Goal: Complete application form

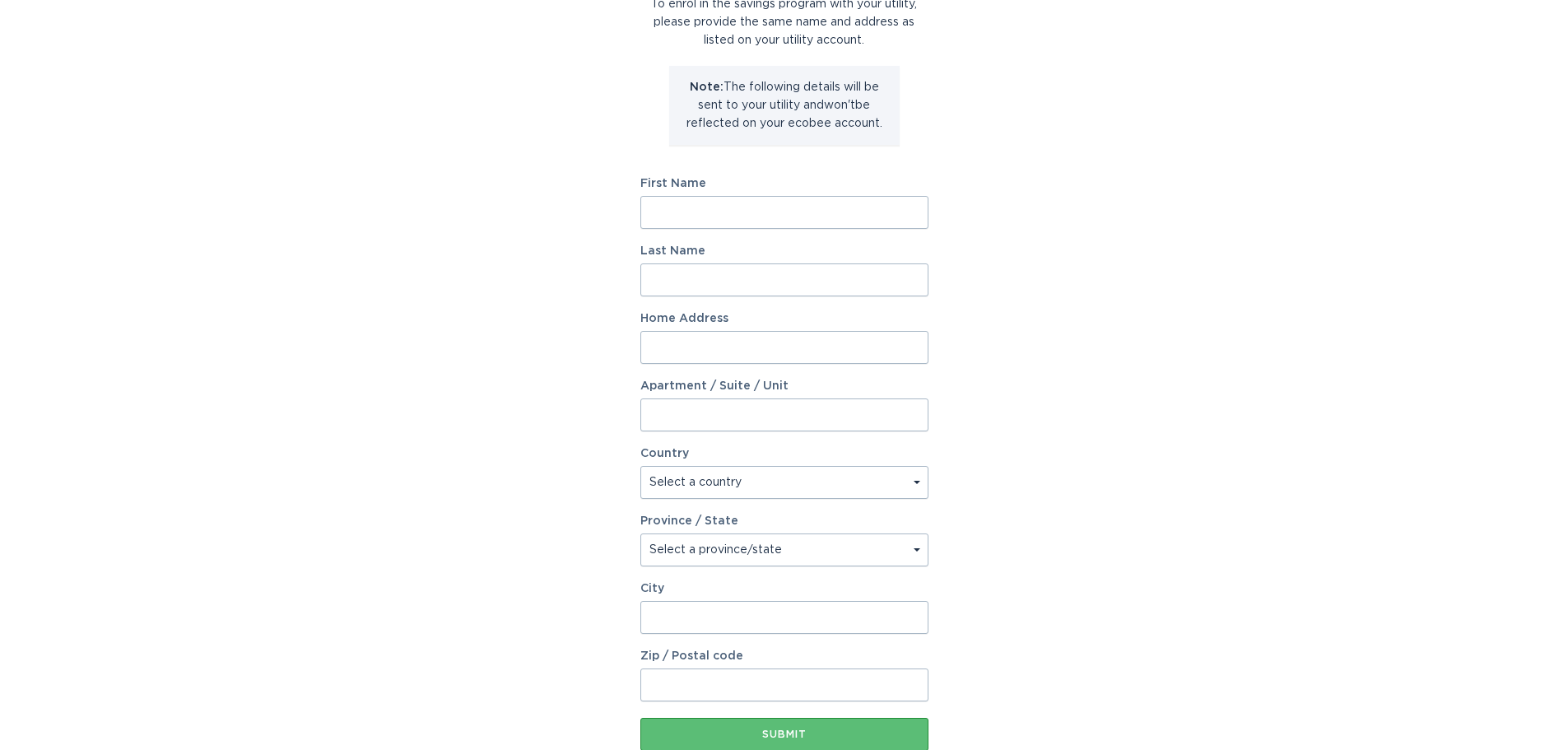
scroll to position [164, 0]
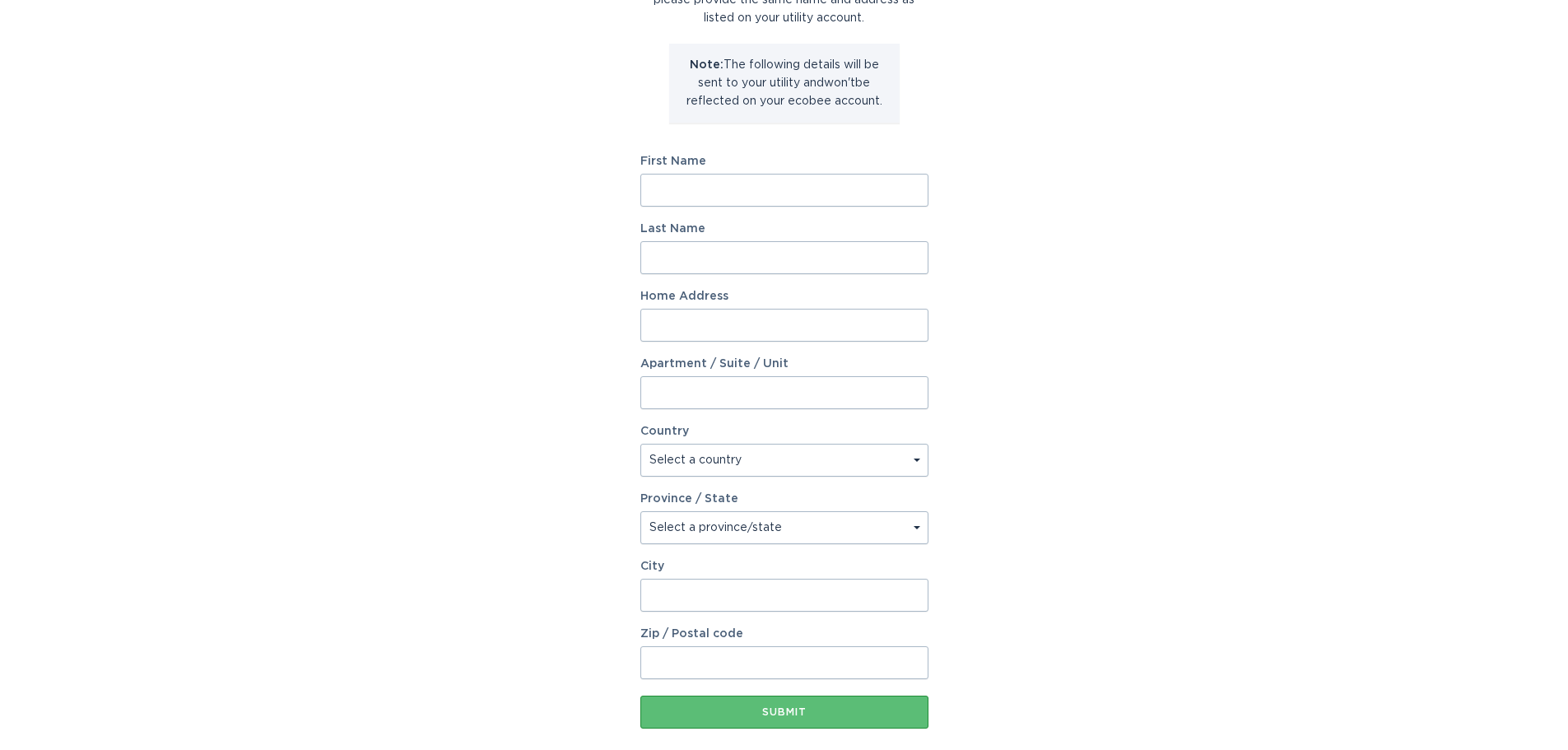
click at [768, 186] on input "First Name" at bounding box center [784, 190] width 288 height 33
type input "Rachael"
click at [738, 252] on input "Last Name" at bounding box center [784, 258] width 288 height 33
type input "[PERSON_NAME]"
click at [742, 318] on input "Home Address" at bounding box center [784, 325] width 288 height 33
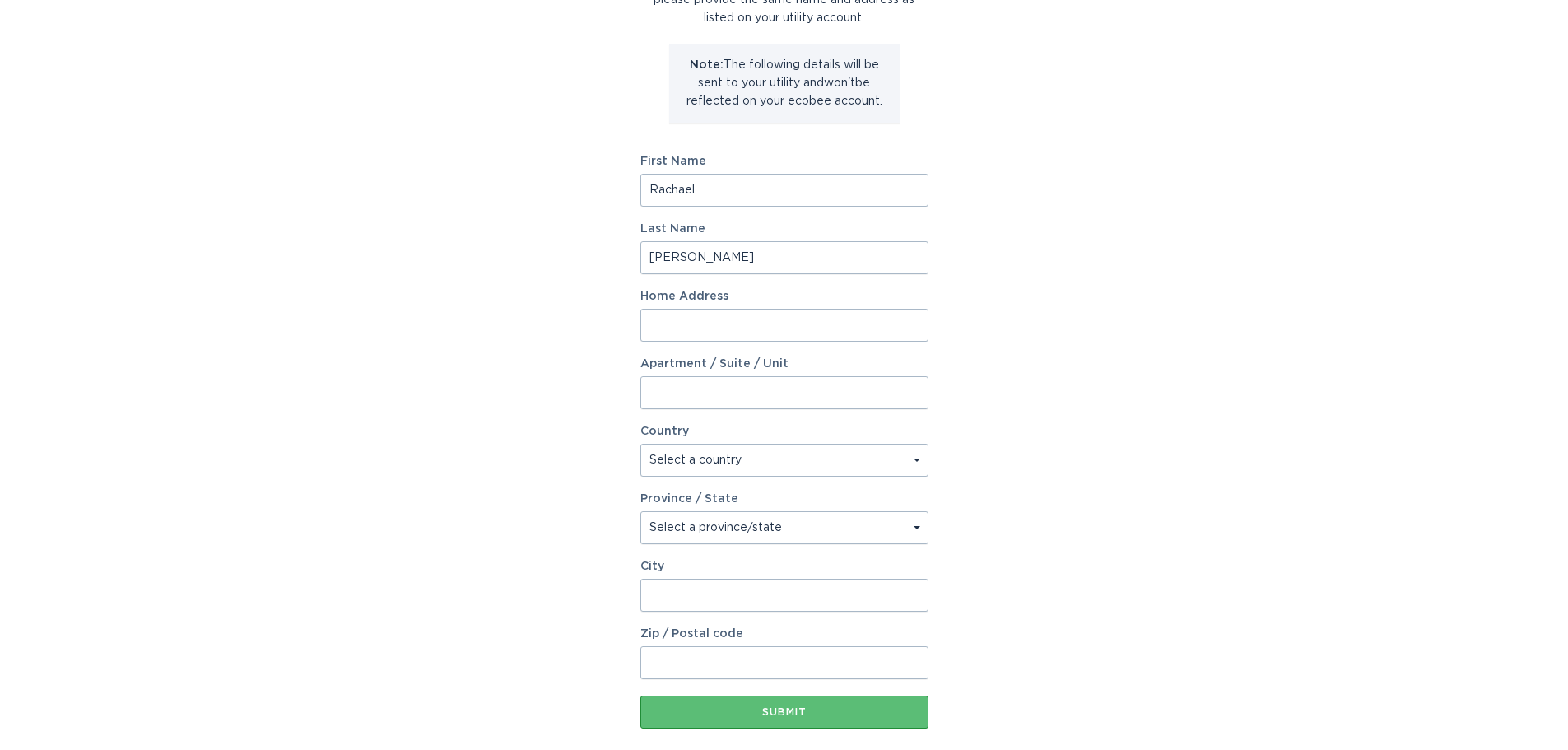
type input "1189 Nottingham Dr"
click at [748, 461] on select "Select a country [GEOGRAPHIC_DATA] [GEOGRAPHIC_DATA]" at bounding box center [784, 460] width 288 height 33
select select "US"
click at [641, 444] on select "Select a country [GEOGRAPHIC_DATA] [GEOGRAPHIC_DATA]" at bounding box center [784, 460] width 288 height 33
click at [770, 534] on select "Select a province/state [US_STATE] [US_STATE] [US_STATE] [US_STATE] [US_STATE] …" at bounding box center [784, 528] width 288 height 33
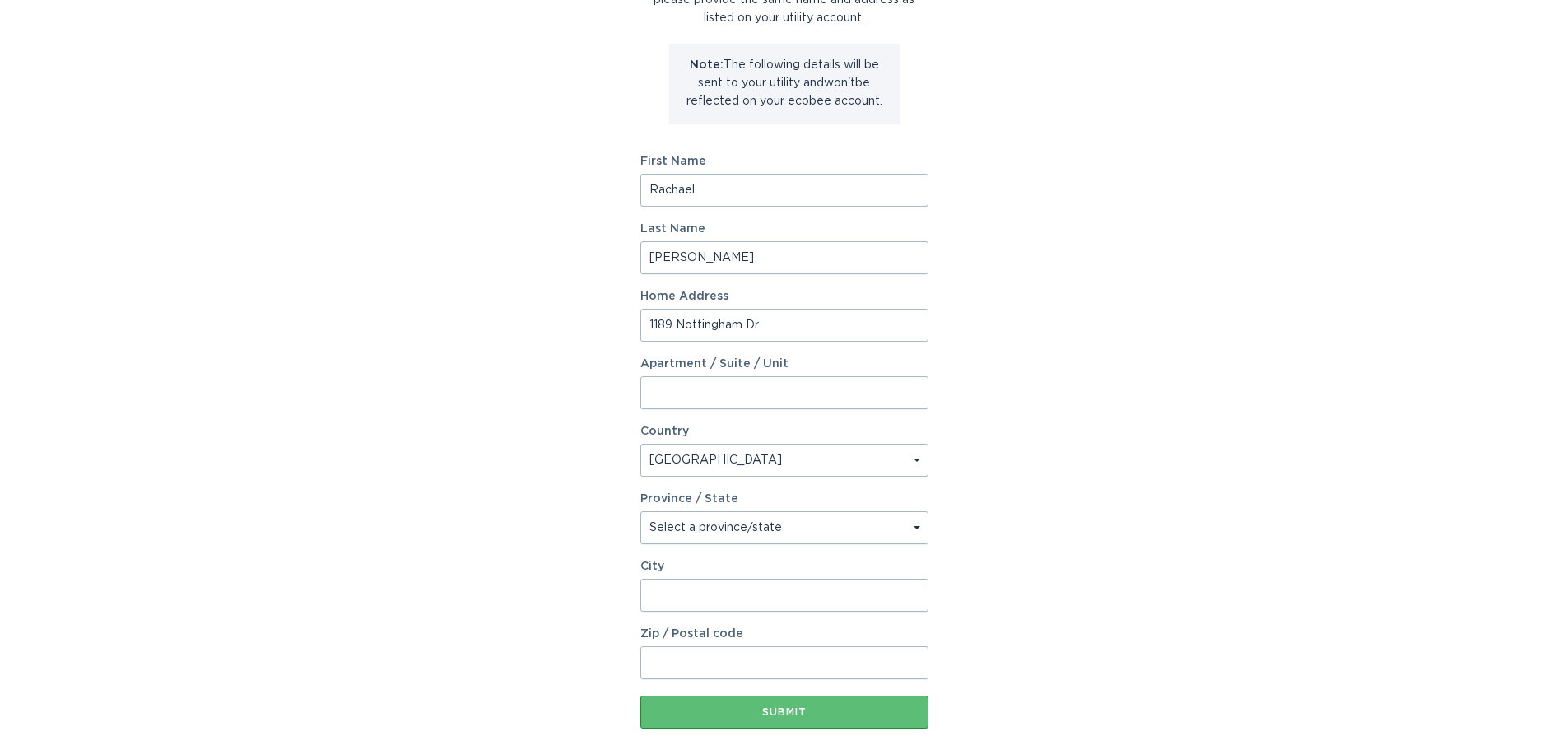
select select "MI"
click at [641, 512] on select "Select a province/state [US_STATE] [US_STATE] [US_STATE] [US_STATE] [US_STATE] …" at bounding box center [784, 528] width 288 height 33
click at [766, 588] on input "City" at bounding box center [784, 595] width 288 height 33
type input "Lapeer"
click at [792, 653] on input "Zip / Postal code" at bounding box center [784, 663] width 288 height 33
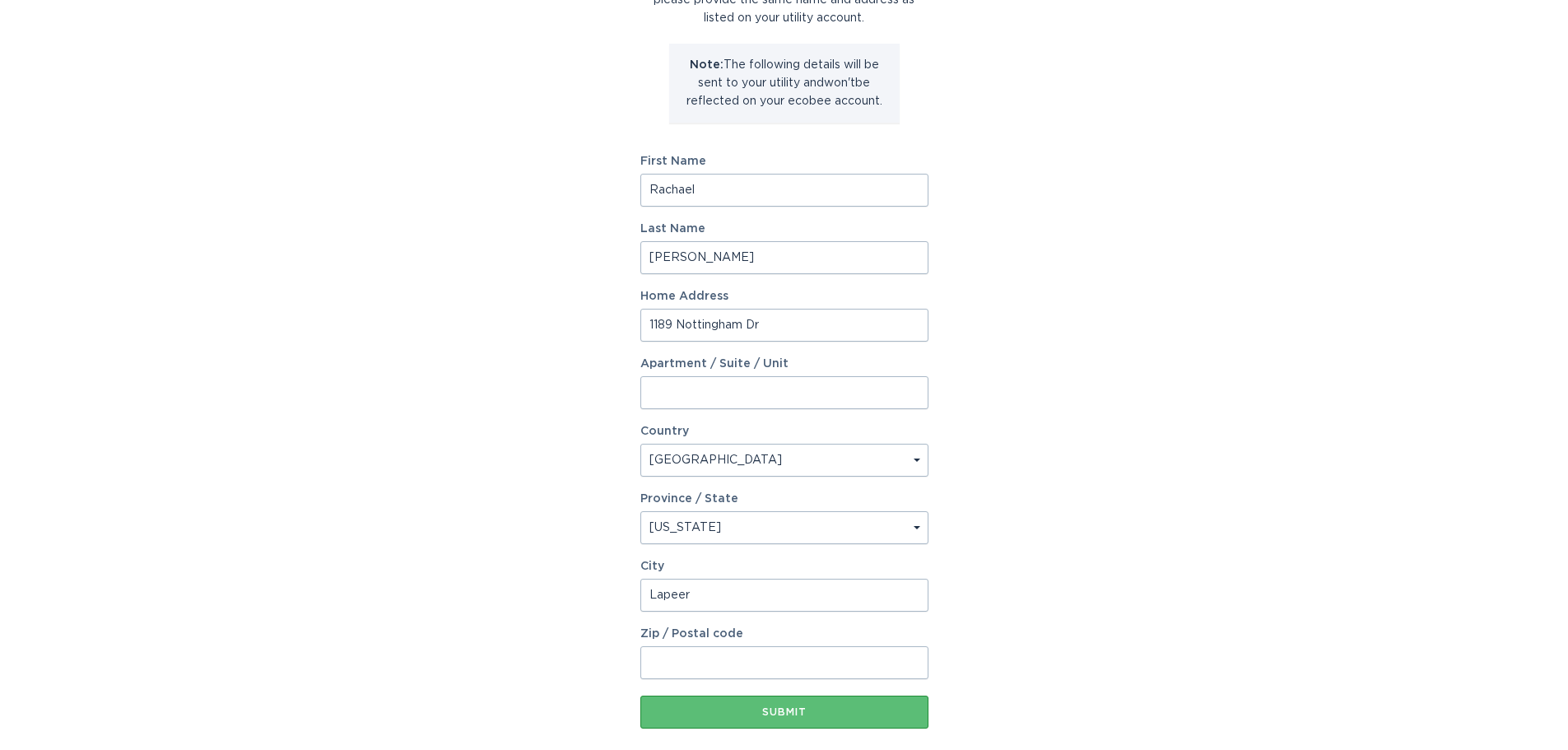
type input "48446"
click at [782, 710] on div "Submit" at bounding box center [784, 712] width 272 height 10
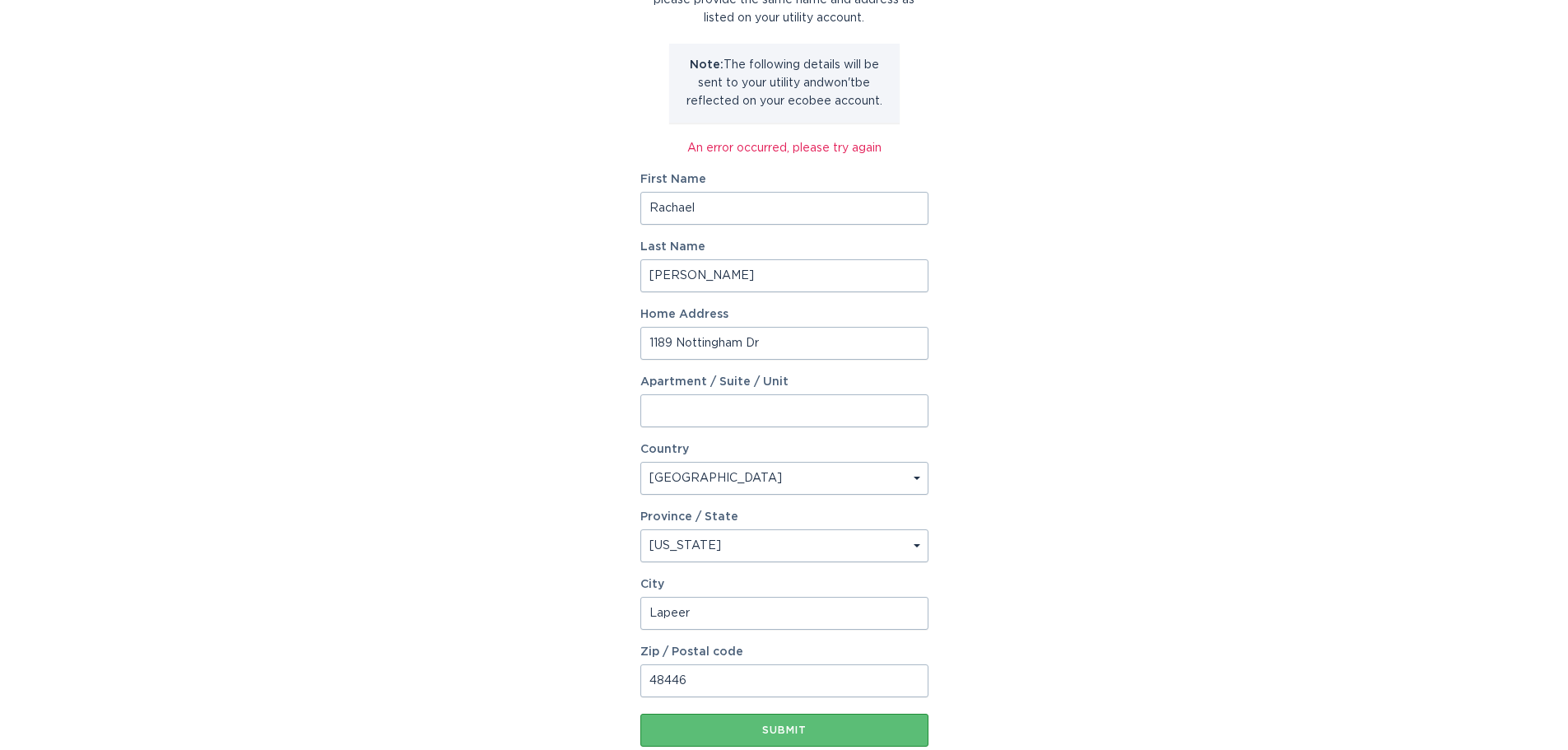
scroll to position [247, 0]
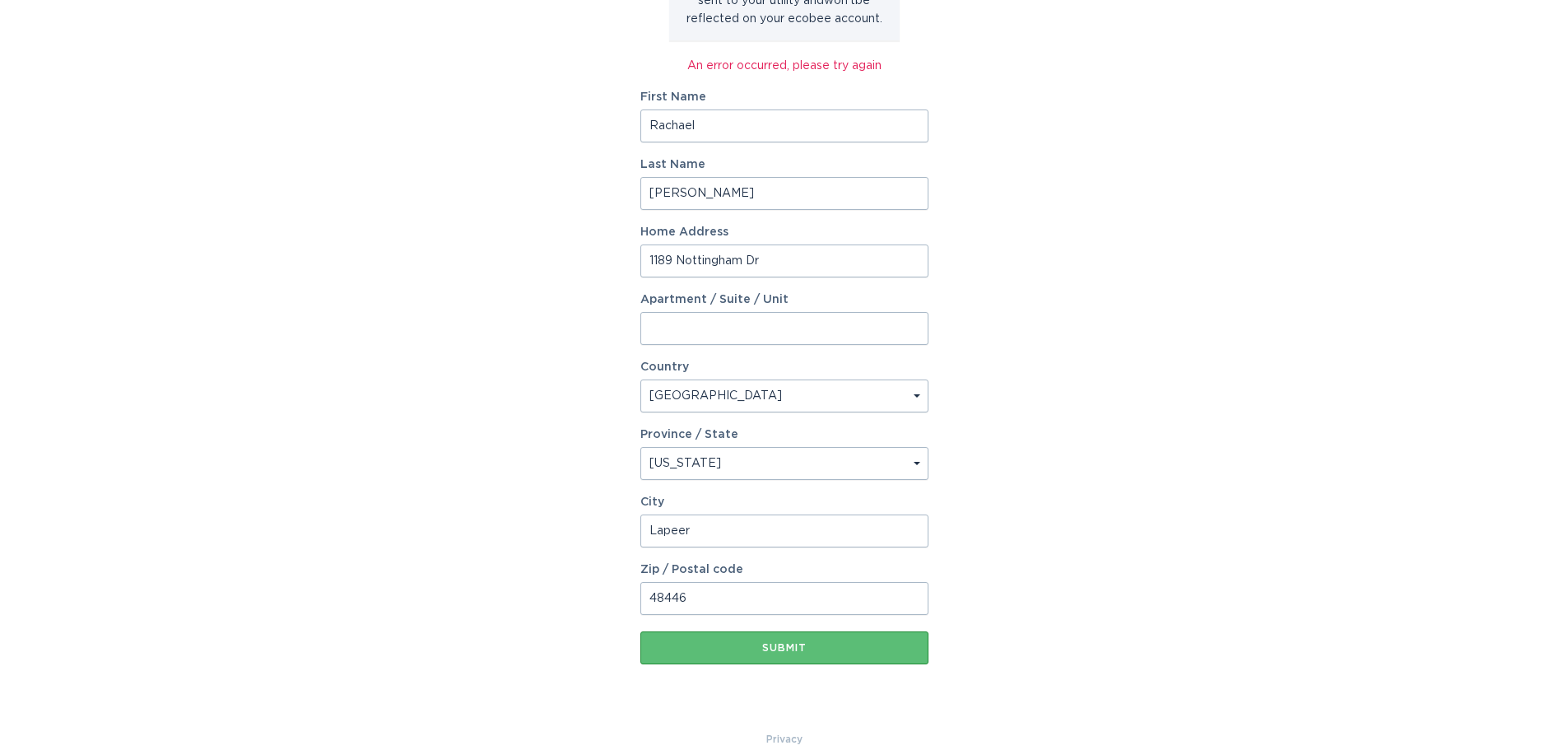
click at [807, 267] on input "1189 Nottingham Dr" at bounding box center [784, 260] width 288 height 33
type input "[STREET_ADDRESS]"
click at [641, 632] on button "Submit" at bounding box center [784, 648] width 288 height 33
click at [843, 642] on button "Submit" at bounding box center [784, 648] width 288 height 33
click at [843, 642] on div "Submit" at bounding box center [784, 648] width 272 height 17
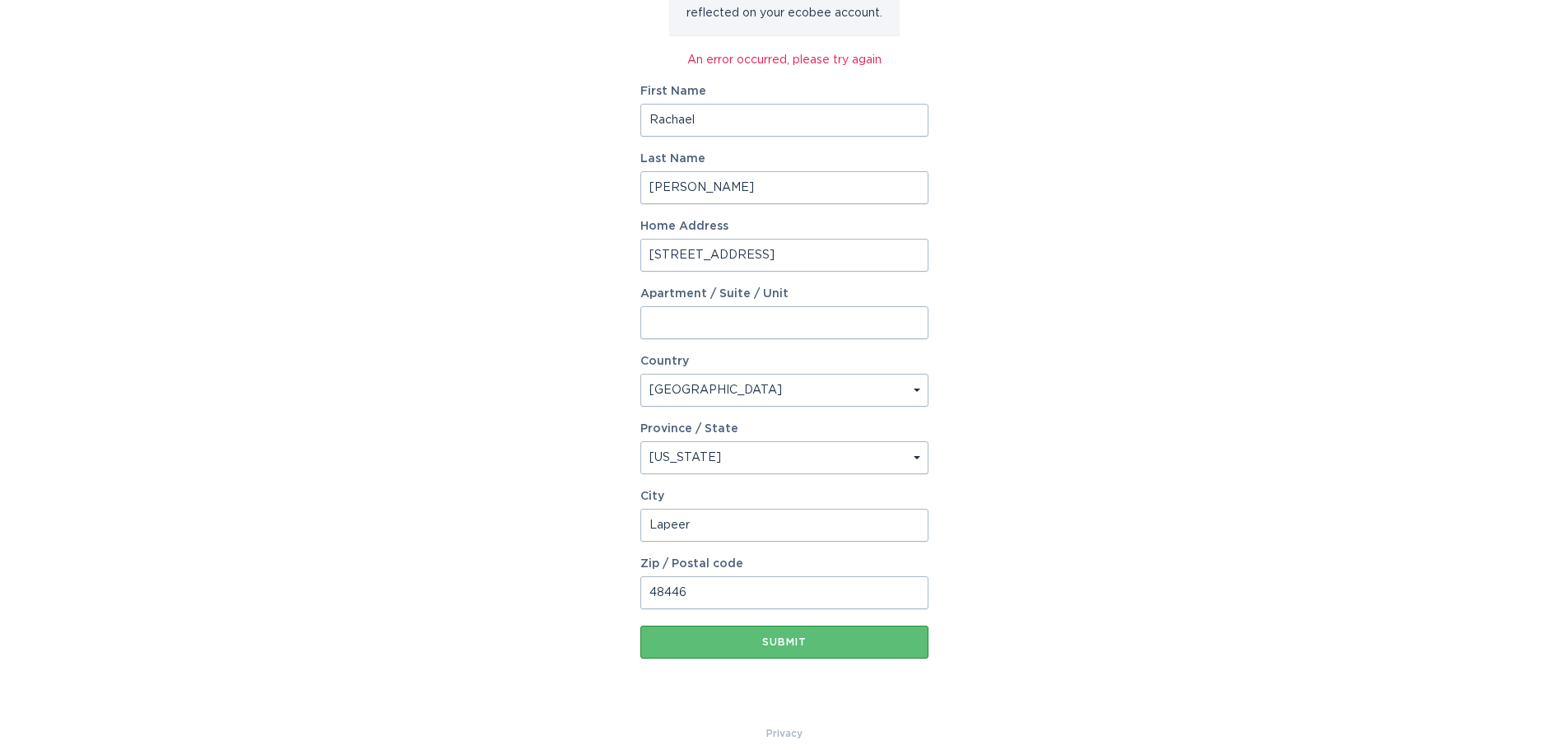
scroll to position [270, 0]
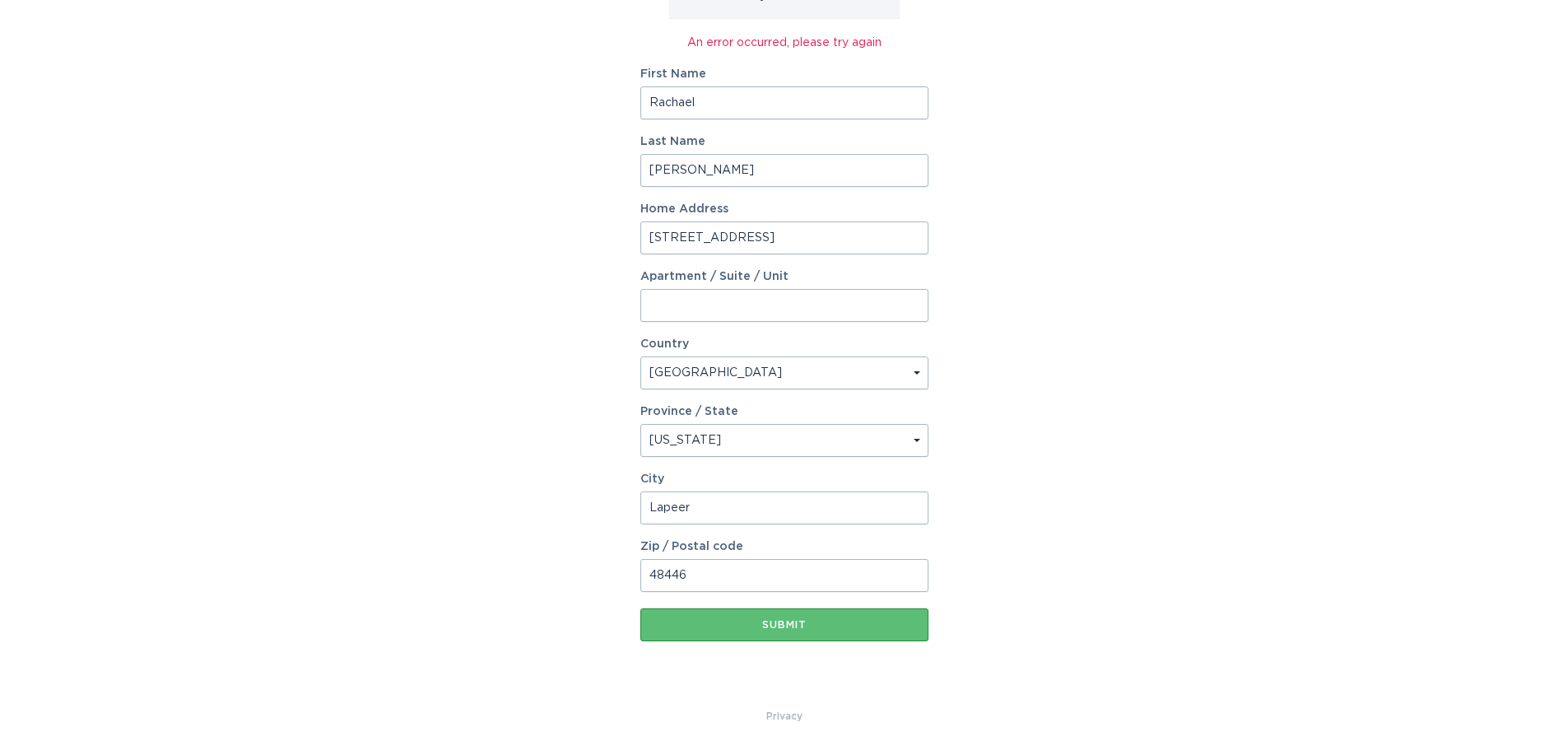
click at [769, 508] on input "Lapeer" at bounding box center [784, 507] width 288 height 33
click at [797, 227] on input "[STREET_ADDRESS]" at bounding box center [784, 237] width 288 height 33
drag, startPoint x: 745, startPoint y: 238, endPoint x: 621, endPoint y: 230, distance: 124.3
click at [621, 230] on div "Account Information To enrol in the savings program with your utility, please p…" at bounding box center [784, 243] width 1568 height 928
type input "[STREET_ADDRESS]"
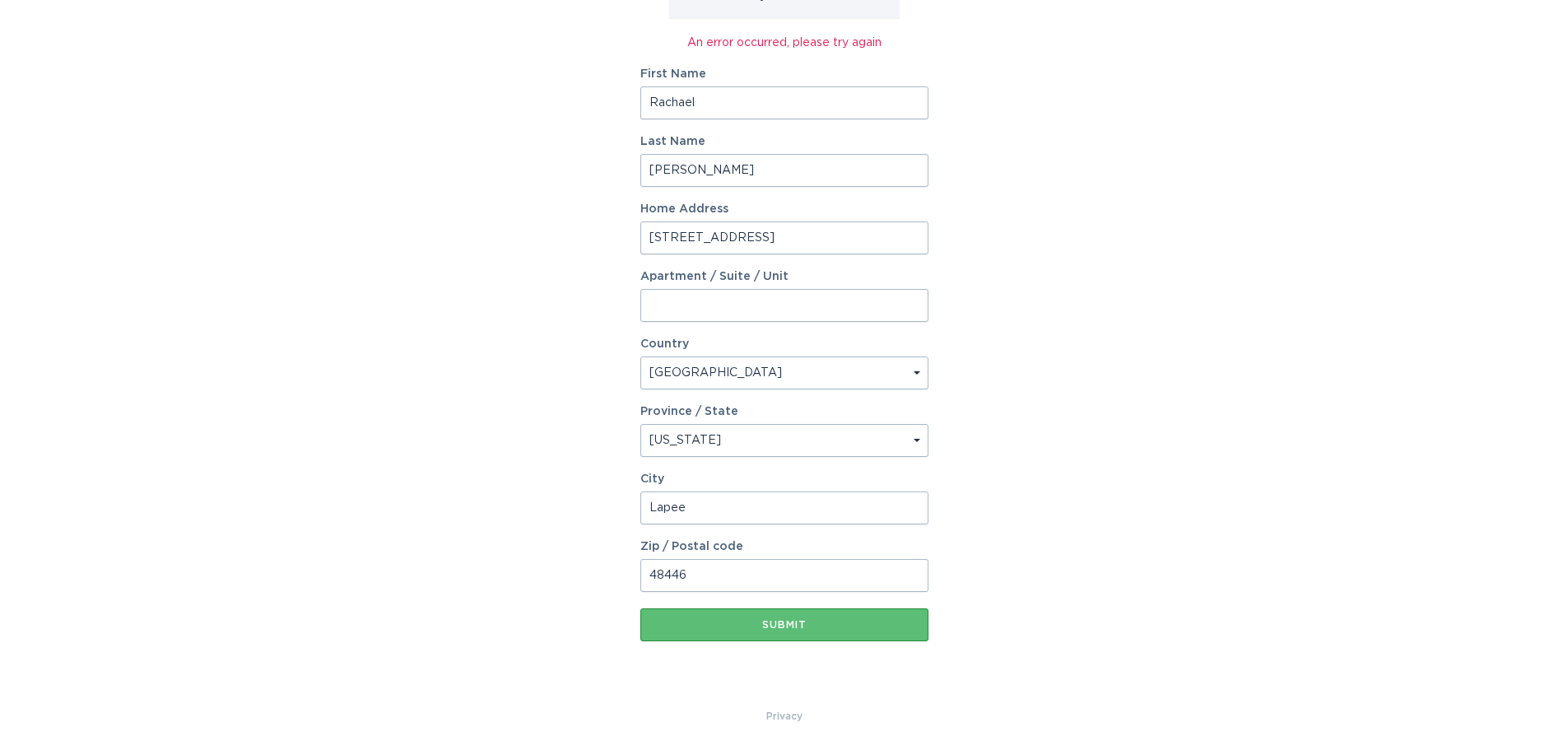
type input "Lapeer"
type input "48446"
drag, startPoint x: 707, startPoint y: 100, endPoint x: 639, endPoint y: 106, distance: 68.3
click at [641, 106] on input "Rachael" at bounding box center [784, 102] width 288 height 33
type input "Rachael"
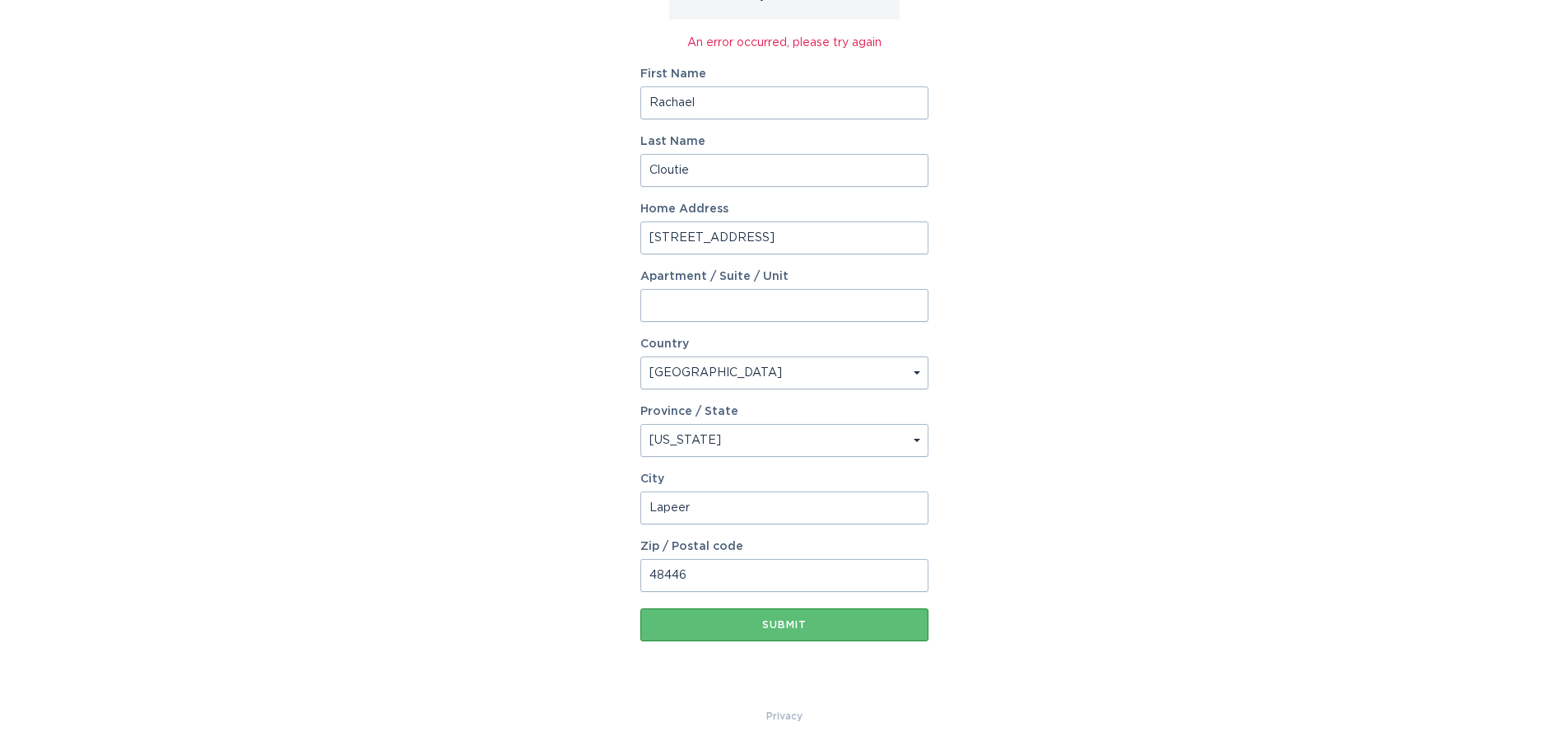
type input "[PERSON_NAME]"
click at [641, 609] on button "Submit" at bounding box center [784, 625] width 288 height 33
click at [979, 167] on div "Account Information To enrol in the savings program with your utility, please p…" at bounding box center [784, 243] width 1568 height 928
click at [795, 627] on div "Submit" at bounding box center [784, 625] width 272 height 10
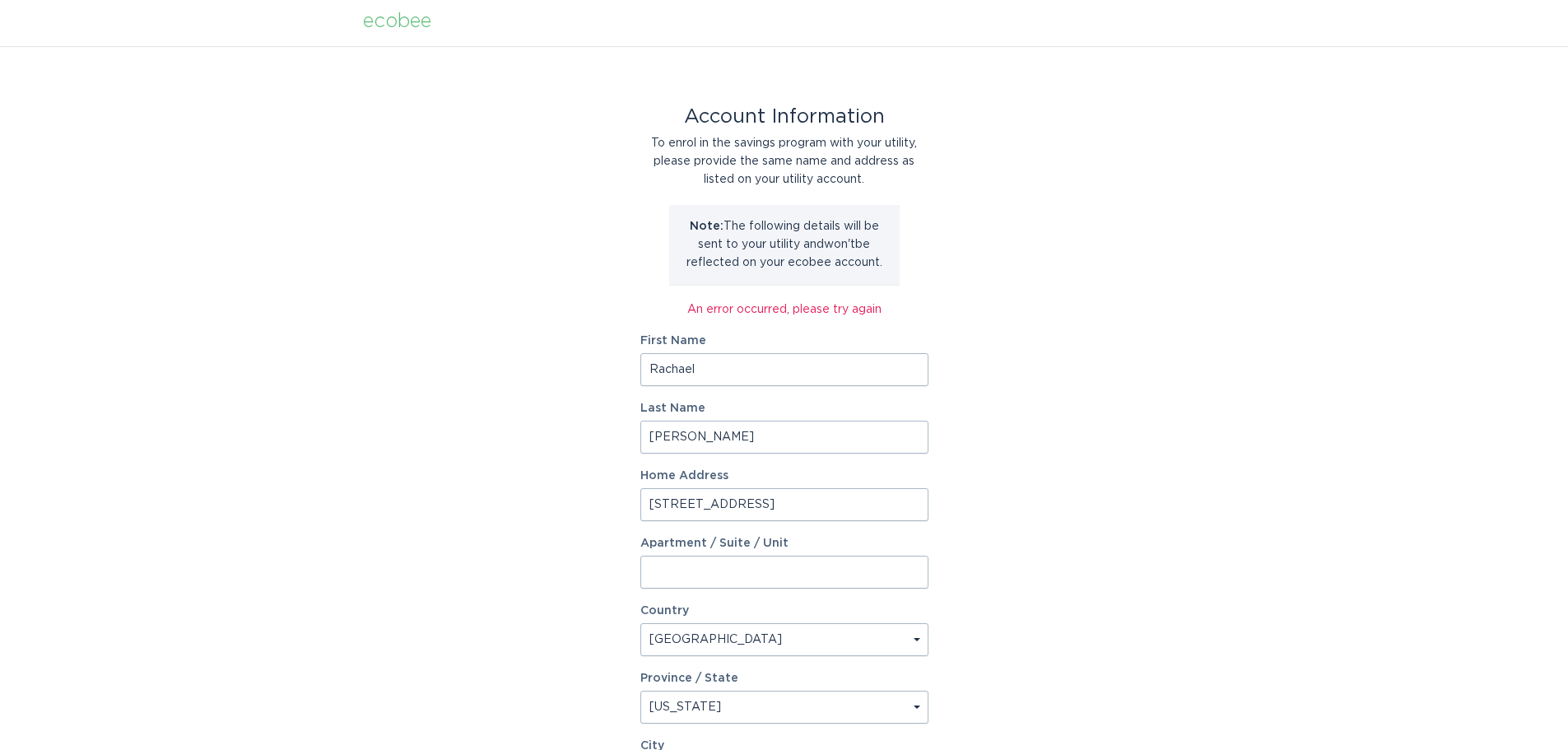
scroll to position [0, 0]
